Goal: Communication & Community: Answer question/provide support

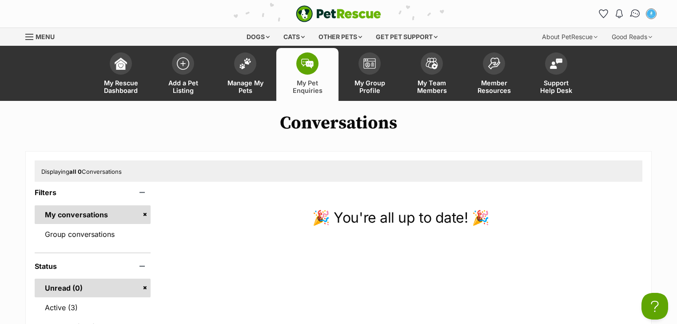
click at [635, 11] on img "Conversations" at bounding box center [636, 14] width 12 height 12
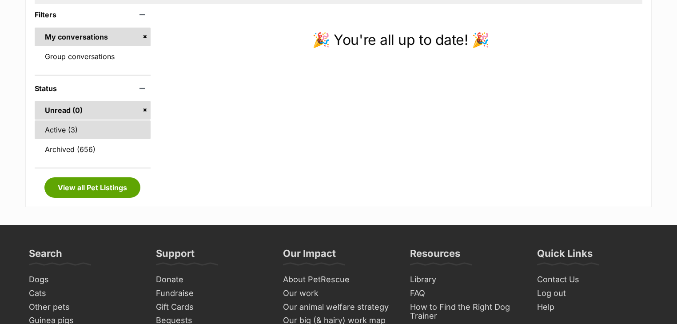
click at [91, 127] on link "Active (3)" at bounding box center [93, 129] width 116 height 19
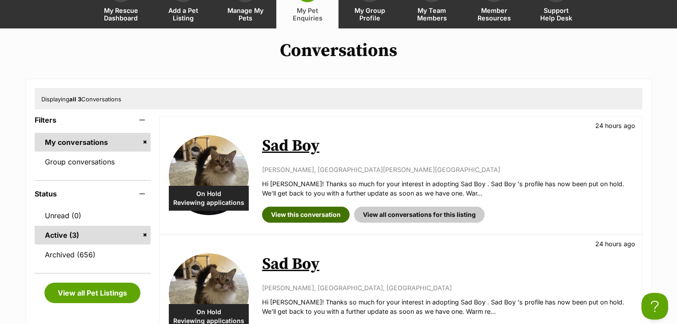
scroll to position [142, 0]
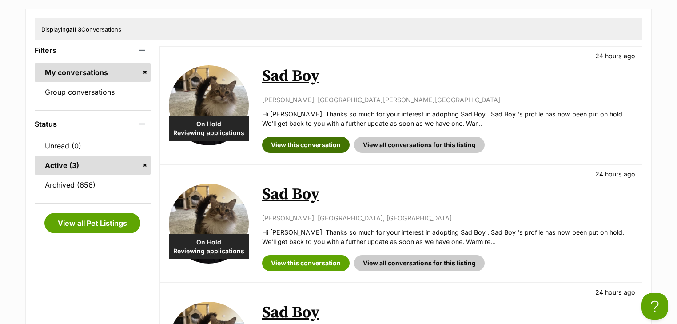
click at [289, 144] on link "View this conversation" at bounding box center [306, 145] width 88 height 16
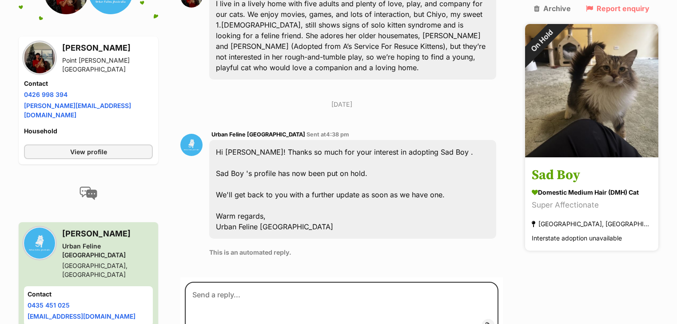
scroll to position [292, 0]
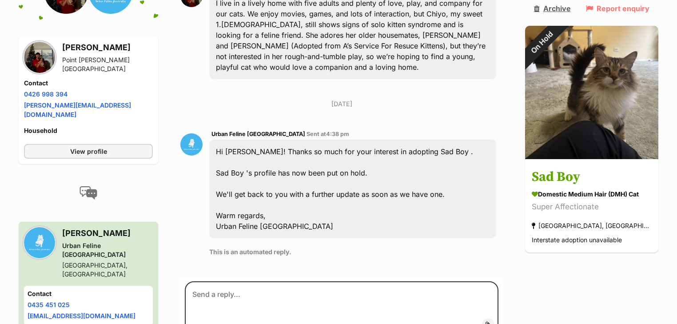
click at [555, 10] on link "Archive" at bounding box center [552, 8] width 37 height 8
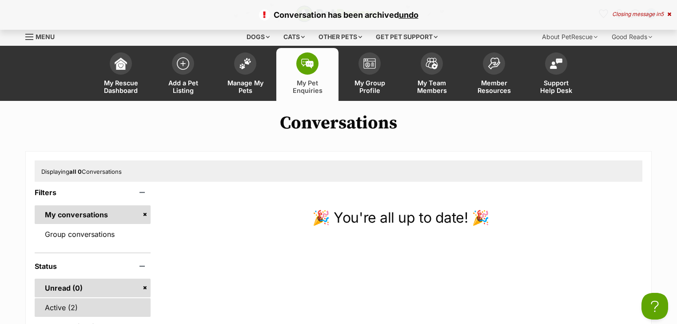
click at [50, 303] on link "Active (2)" at bounding box center [93, 307] width 116 height 19
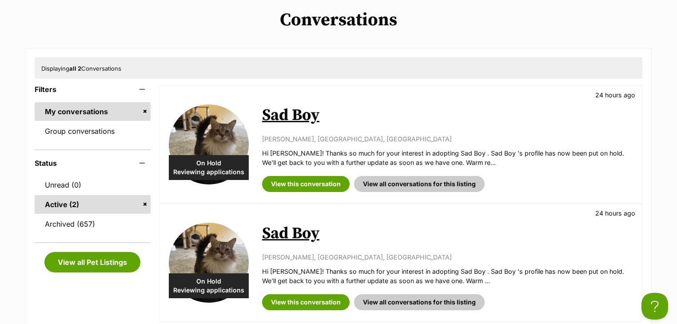
scroll to position [107, 0]
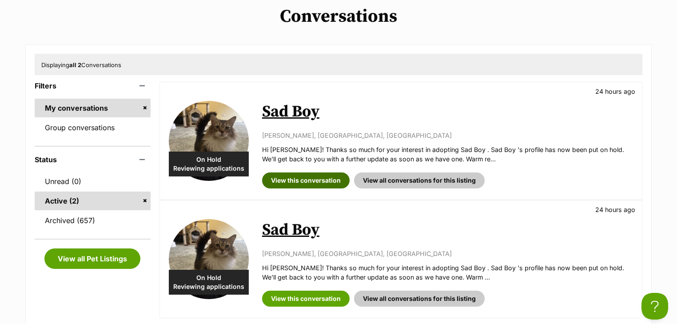
click at [299, 173] on link "View this conversation" at bounding box center [306, 180] width 88 height 16
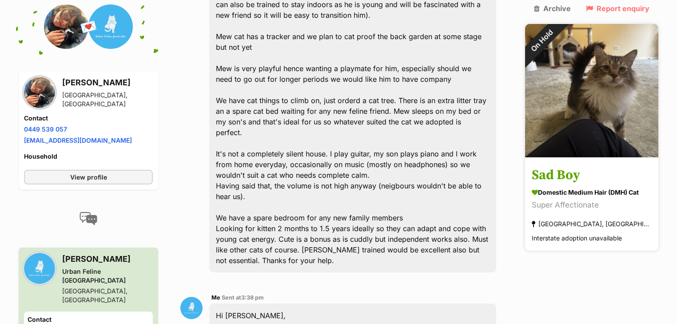
scroll to position [280, 0]
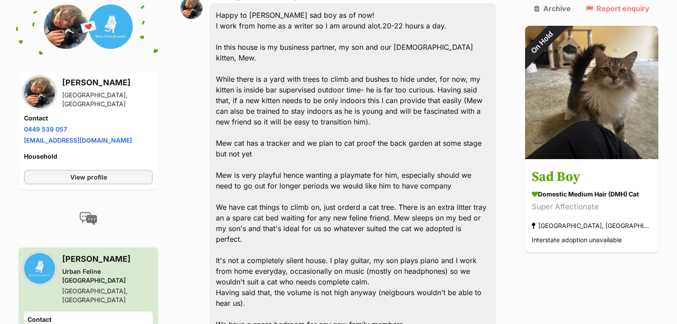
click at [564, 13] on aside "Archive Report enquiry On Hold Sad Boy Domestic Medium Hair (DMH) Cat Super Aff…" at bounding box center [591, 128] width 133 height 248
click at [564, 10] on link "Archive" at bounding box center [552, 8] width 37 height 8
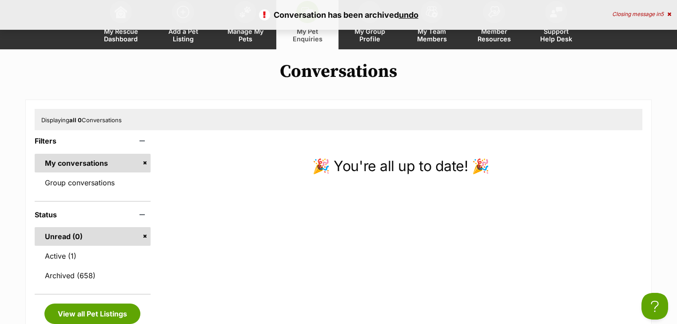
scroll to position [107, 0]
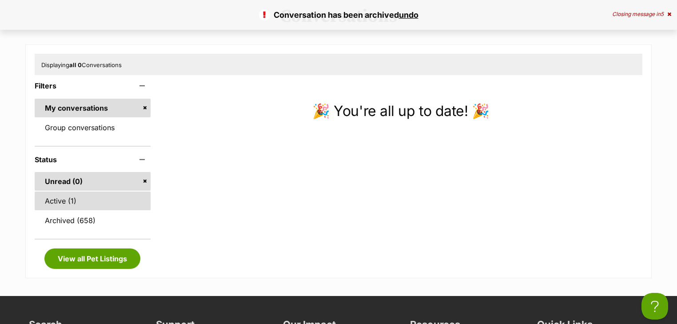
click at [78, 201] on link "Active (1)" at bounding box center [93, 201] width 116 height 19
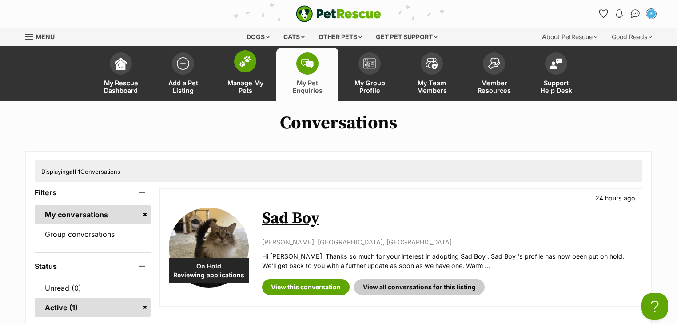
click at [239, 73] on link "Manage My Pets" at bounding box center [245, 74] width 62 height 53
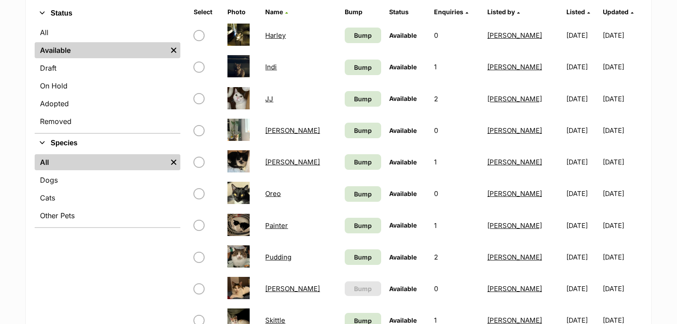
scroll to position [142, 0]
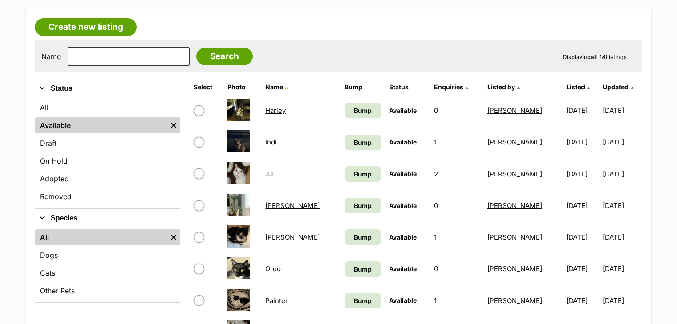
click at [275, 142] on link "Indi" at bounding box center [271, 142] width 12 height 8
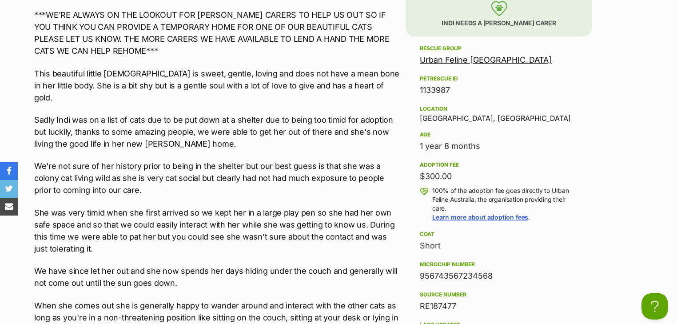
scroll to position [924, 0]
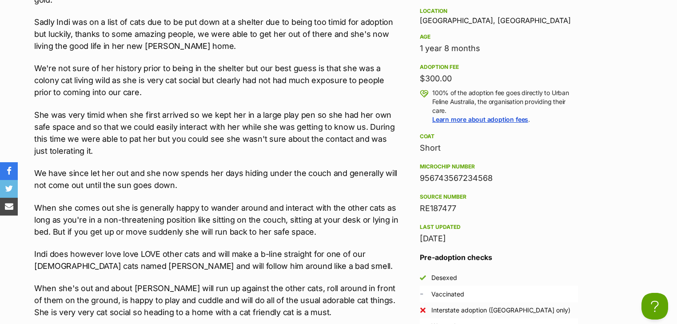
drag, startPoint x: 491, startPoint y: 180, endPoint x: 419, endPoint y: 179, distance: 71.1
click at [420, 179] on div "956743567234568" at bounding box center [499, 178] width 158 height 12
copy div "956743567234568"
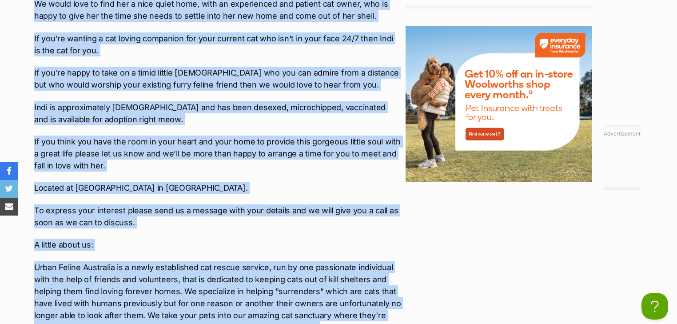
scroll to position [1388, 0]
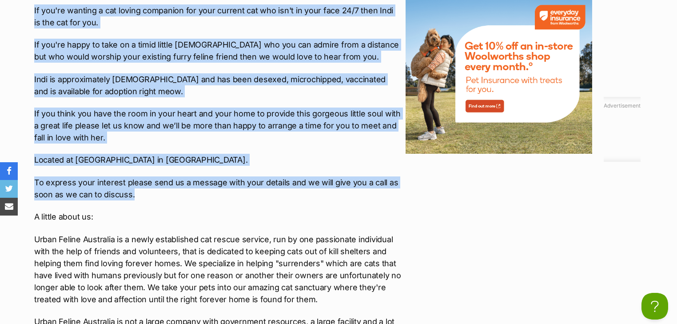
drag, startPoint x: 32, startPoint y: 89, endPoint x: 224, endPoint y: 167, distance: 206.9
click at [228, 168] on div "Upload Videos About Indi ***WE'RE ALWAYS ON THE LOOKOUT FOR [PERSON_NAME] CARER…" at bounding box center [213, 72] width 376 height 1373
copy div "***WE'RE ALWAYS ON THE LOOKOUT FOR [PERSON_NAME] CARERS TO HELP US OUT SO IF YO…"
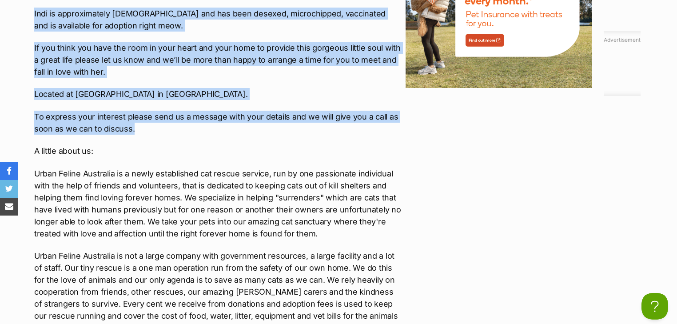
scroll to position [1530, 0]
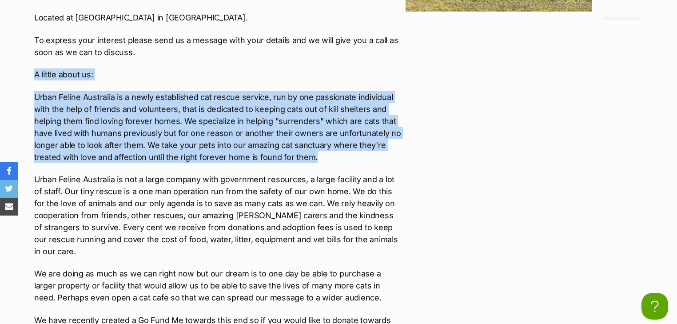
drag, startPoint x: 34, startPoint y: 46, endPoint x: 325, endPoint y: 127, distance: 302.4
copy div "A little about us: Urban Feline Australia is a newly established cat rescue ser…"
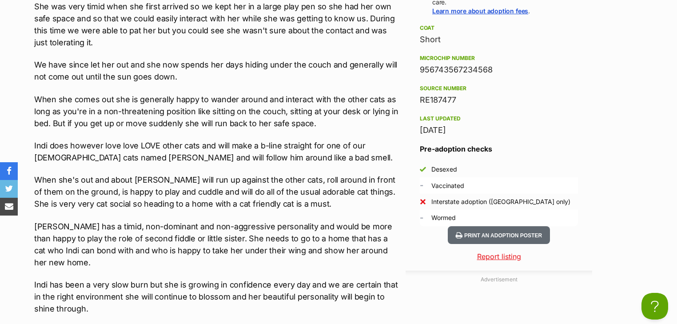
scroll to position [1032, 0]
